Goal: Task Accomplishment & Management: Manage account settings

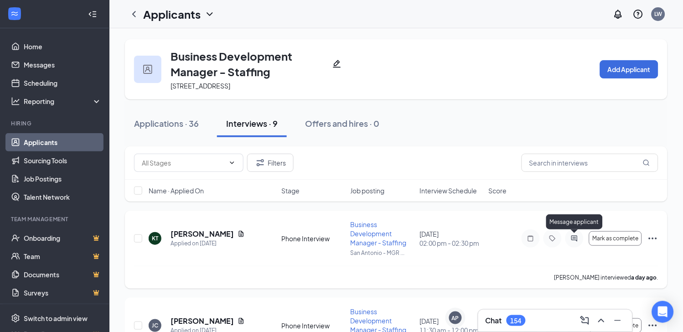
click at [574, 239] on icon "ActiveChat" at bounding box center [574, 238] width 6 height 6
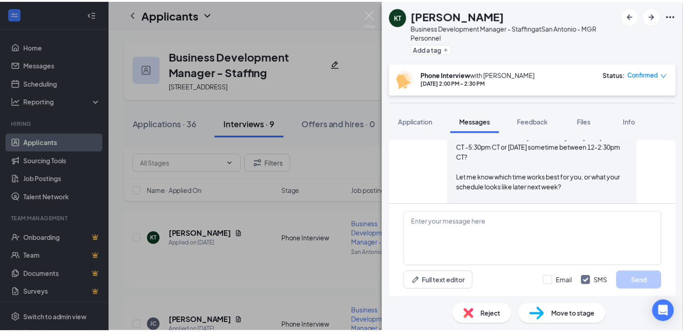
scroll to position [462, 0]
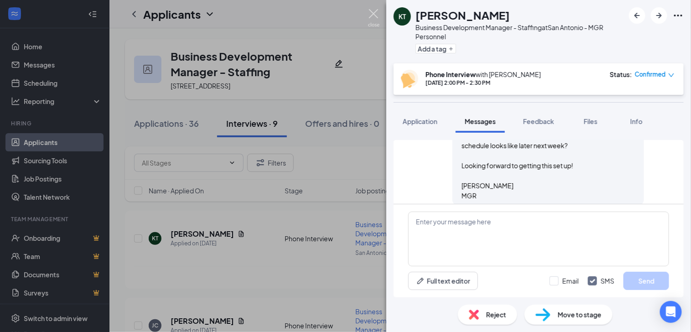
click at [372, 15] on img at bounding box center [373, 18] width 11 height 18
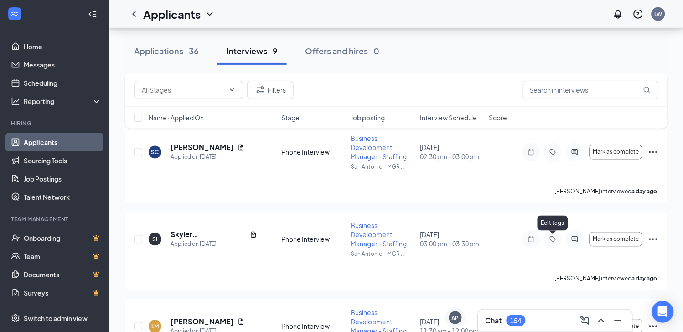
scroll to position [253, 0]
